Goal: Obtain resource: Download file/media

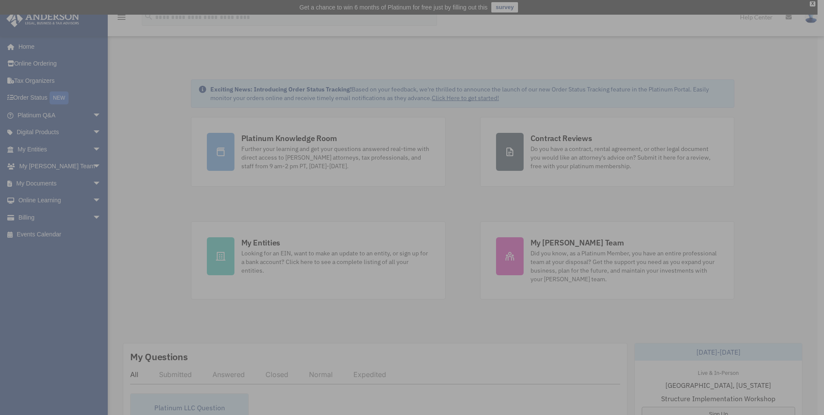
click at [97, 162] on div "x" at bounding box center [412, 207] width 824 height 415
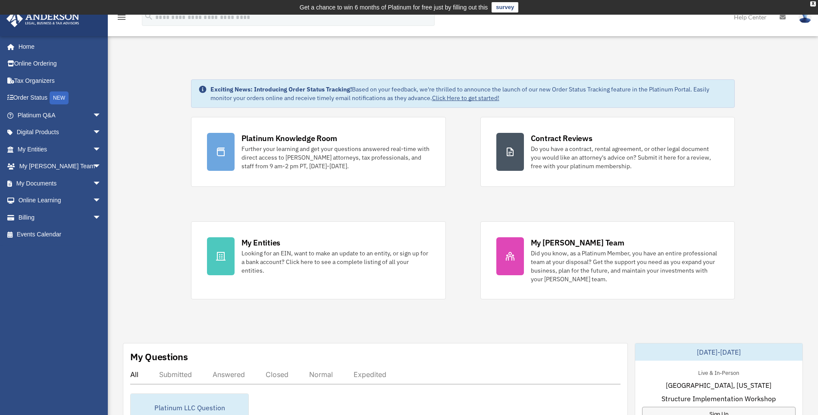
click at [93, 164] on span "arrow_drop_down" at bounding box center [101, 167] width 17 height 18
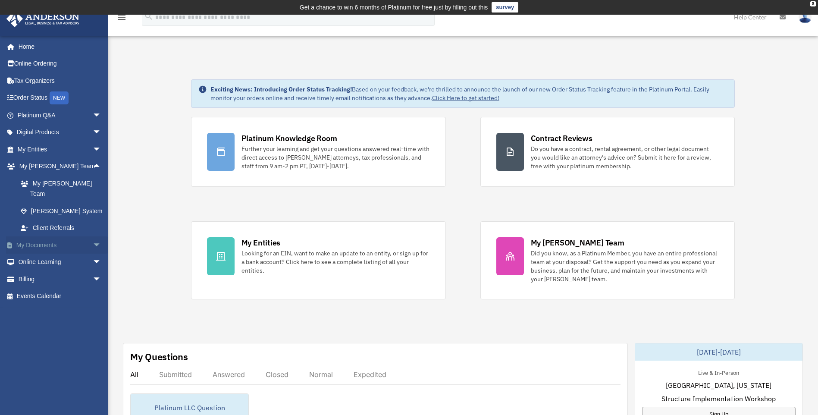
click at [93, 236] on span "arrow_drop_down" at bounding box center [101, 245] width 17 height 18
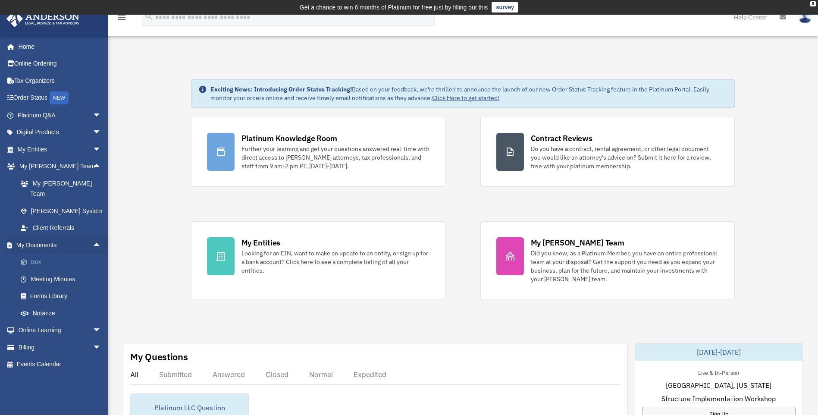
click at [53, 254] on link "Box" at bounding box center [63, 262] width 102 height 17
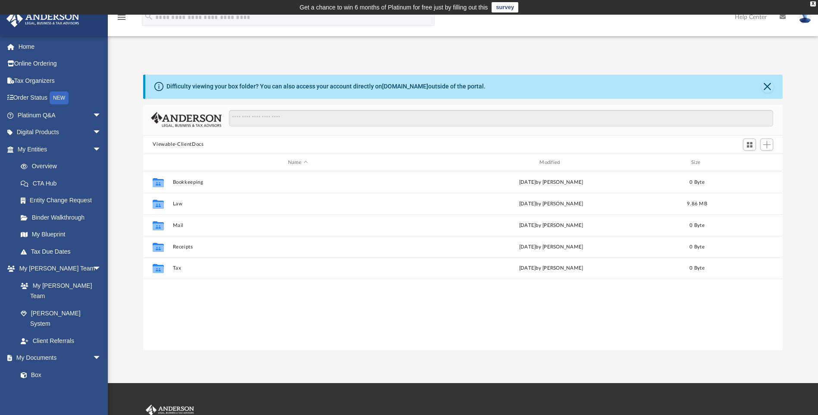
scroll to position [190, 633]
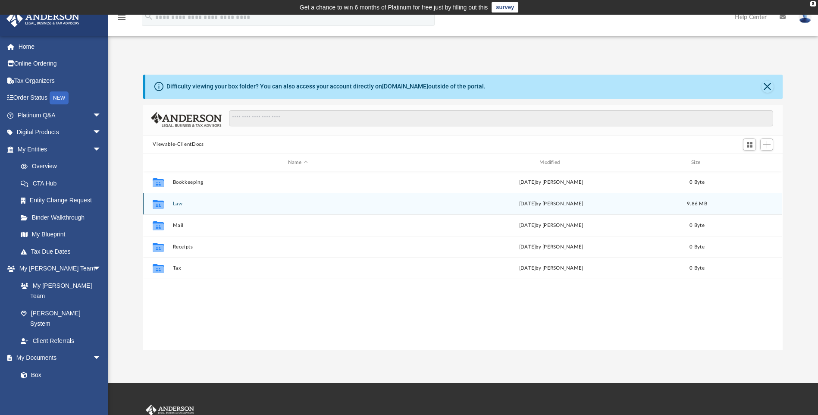
click at [180, 203] on button "Law" at bounding box center [298, 204] width 250 height 6
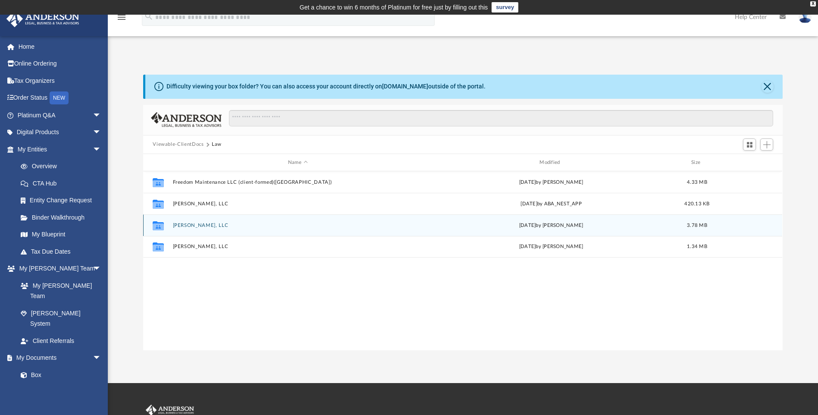
click at [190, 225] on button "Michael Richard, LLC" at bounding box center [298, 225] width 250 height 6
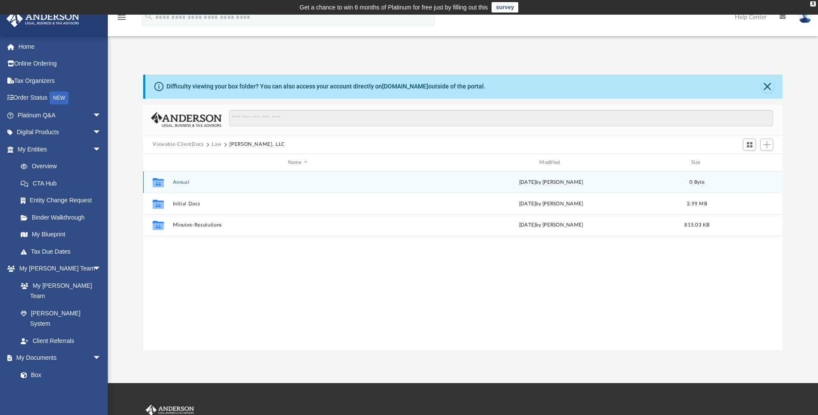
click at [182, 180] on button "Annual" at bounding box center [298, 182] width 250 height 6
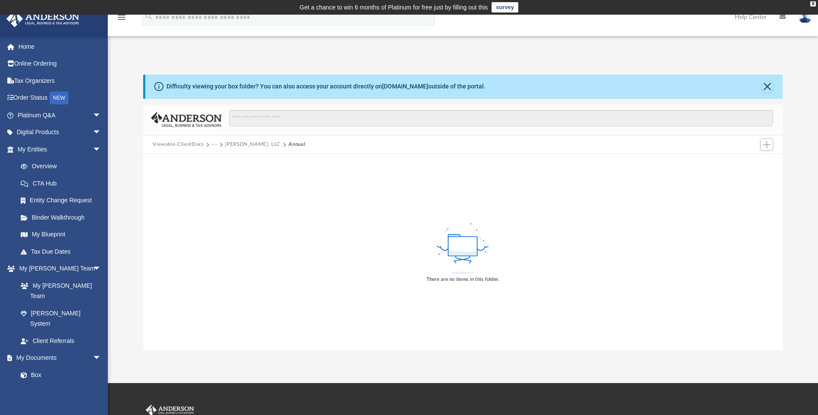
click at [231, 143] on button "Michael Richard, LLC" at bounding box center [253, 145] width 56 height 8
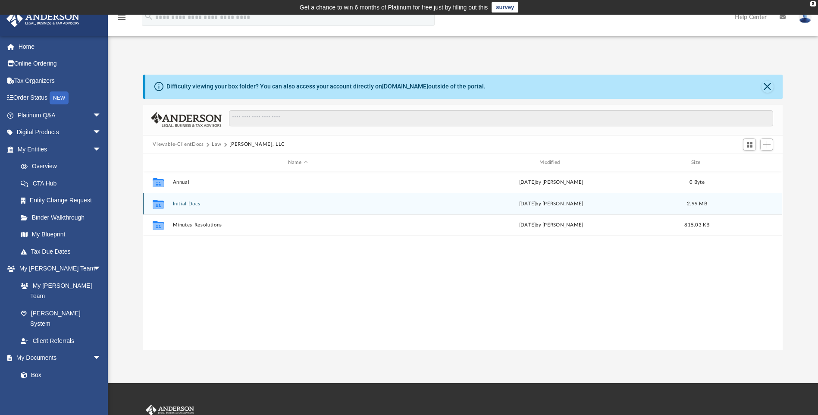
click at [175, 203] on button "Initial Docs" at bounding box center [298, 204] width 250 height 6
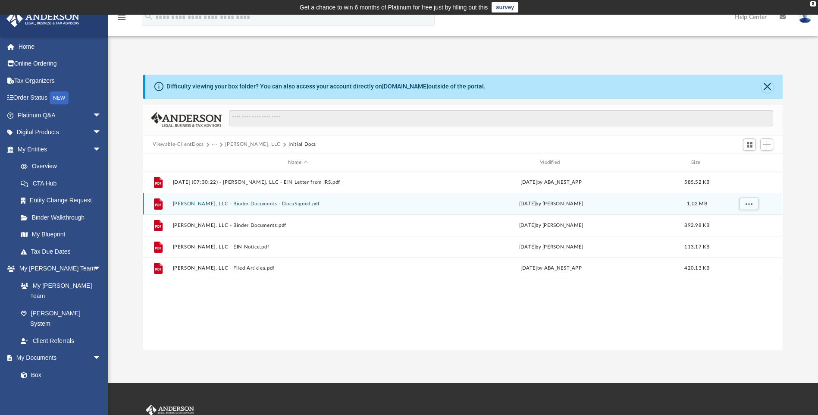
click at [271, 204] on button "Michael Richard, LLC - Binder Documents - DocuSigned.pdf" at bounding box center [298, 204] width 250 height 6
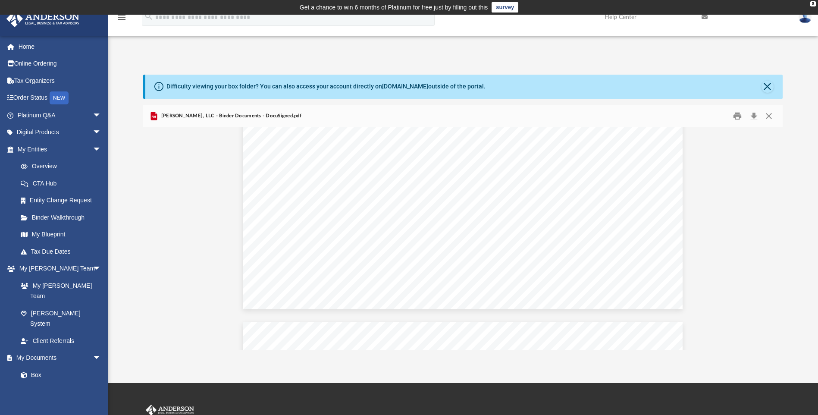
scroll to position [3952, 0]
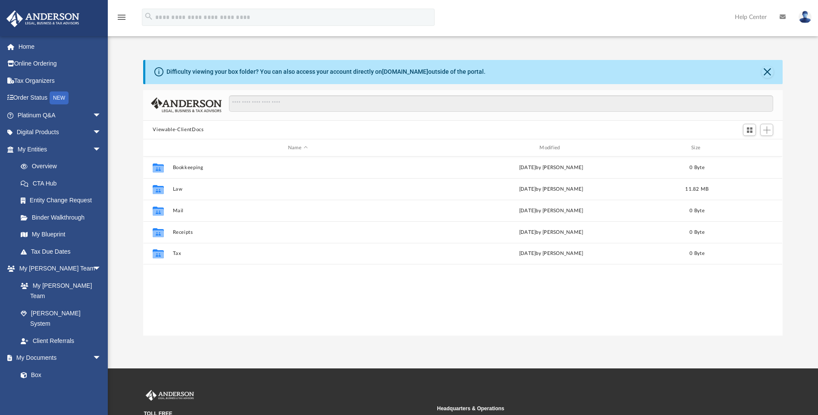
scroll to position [190, 633]
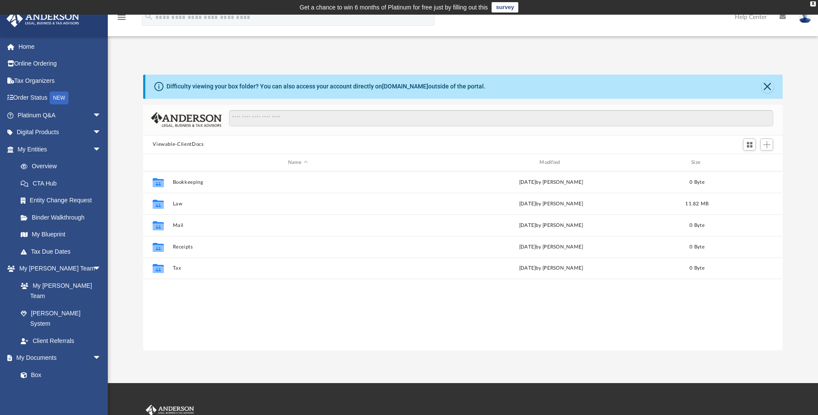
click at [800, 16] on img at bounding box center [805, 17] width 13 height 13
click at [633, 71] on link "Logout" at bounding box center [676, 75] width 86 height 18
